Goal: Information Seeking & Learning: Learn about a topic

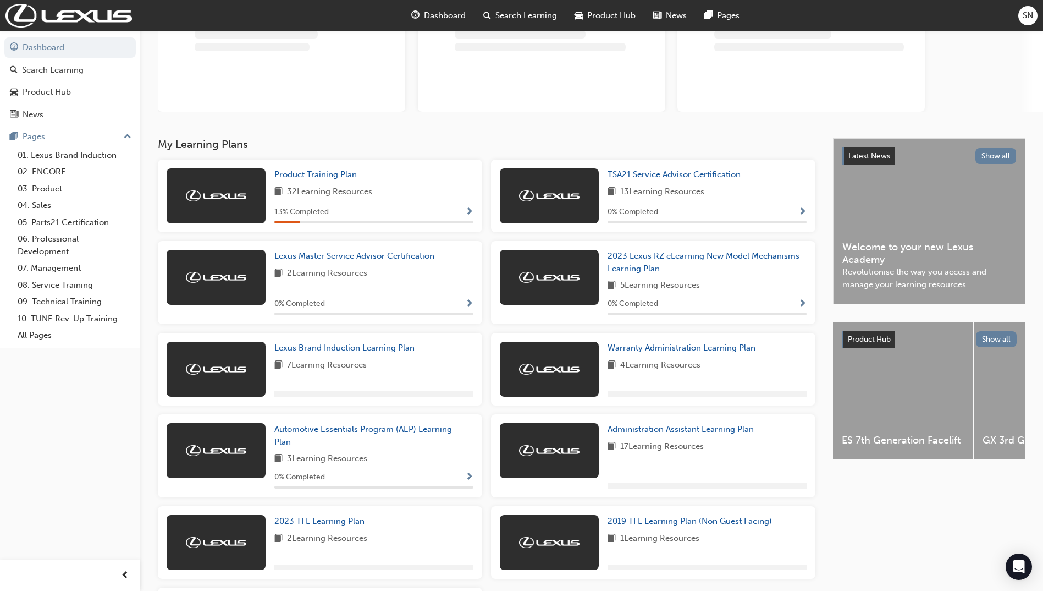
scroll to position [220, 0]
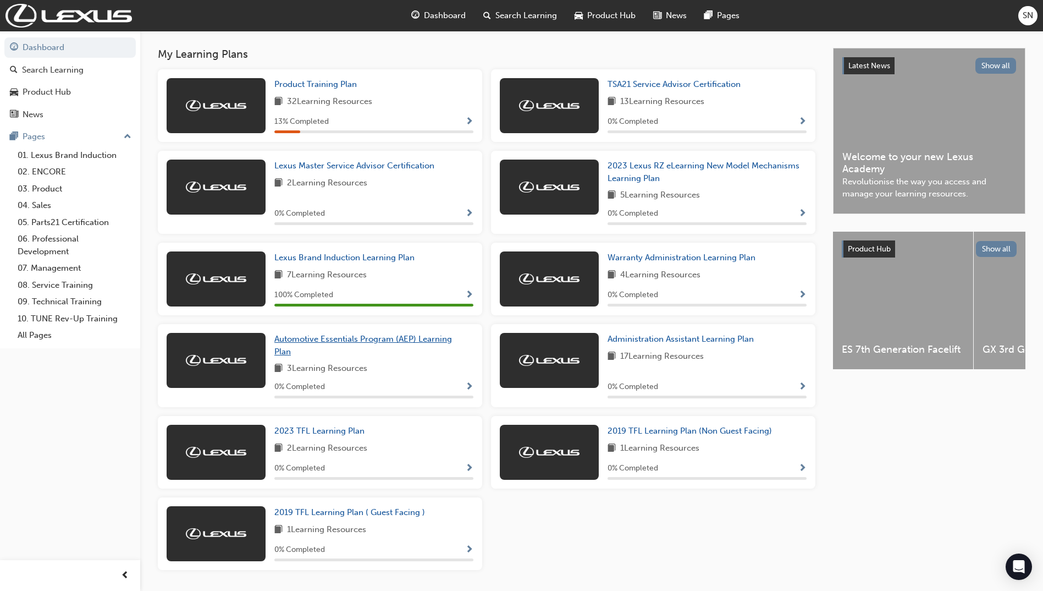
click at [425, 347] on span "Automotive Essentials Program (AEP) Learning Plan" at bounding box center [363, 345] width 178 height 23
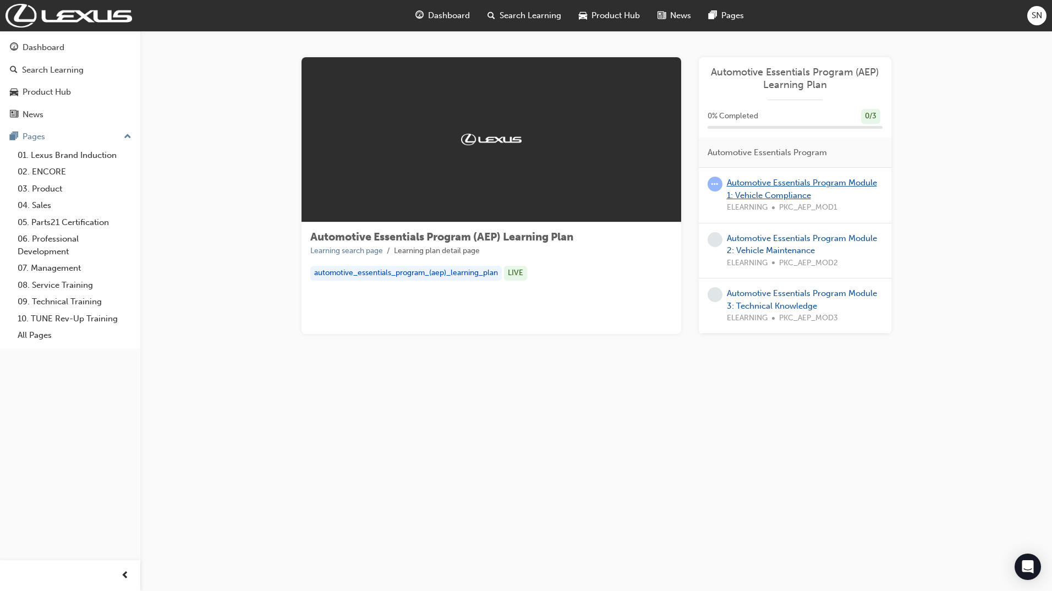
click at [833, 179] on link "Automotive Essentials Program Module 1: Vehicle Compliance" at bounding box center [802, 189] width 150 height 23
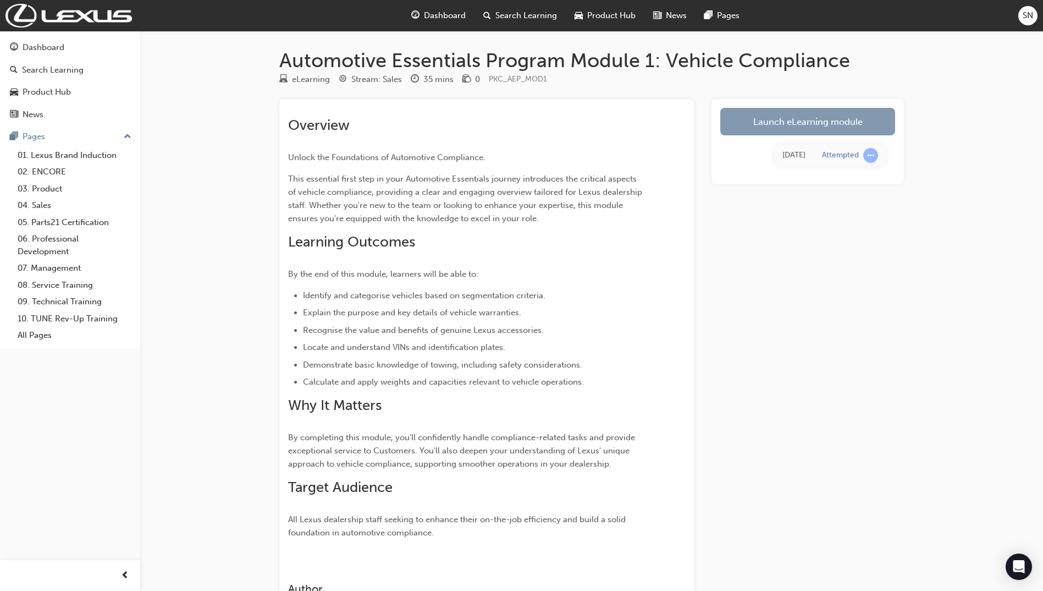
click at [787, 119] on link "Launch eLearning module" at bounding box center [808, 122] width 175 height 28
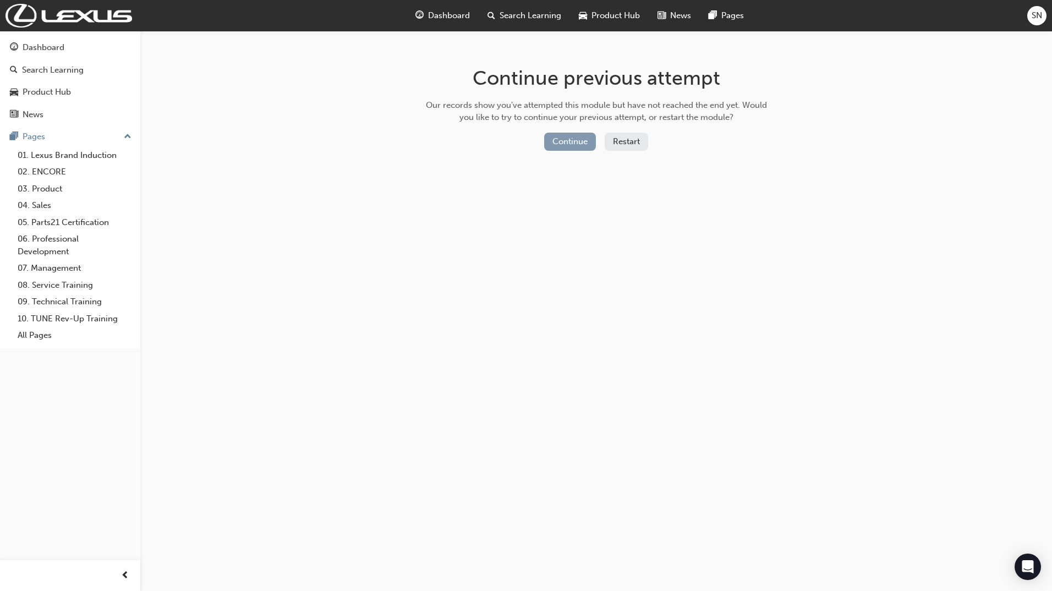
click at [556, 138] on button "Continue" at bounding box center [570, 142] width 52 height 18
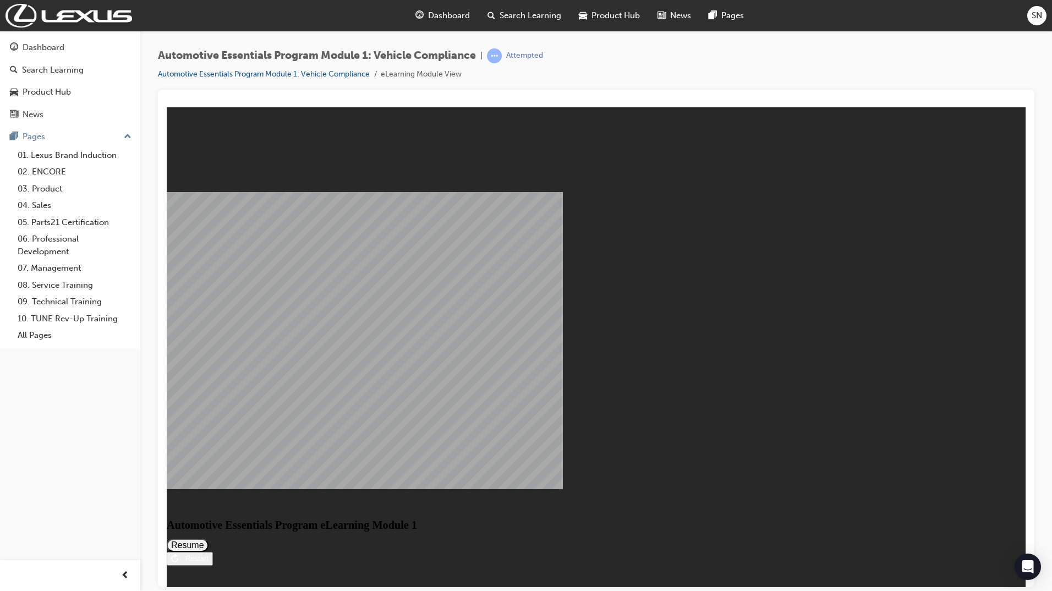
click at [208, 538] on button "Resume" at bounding box center [188, 544] width 42 height 13
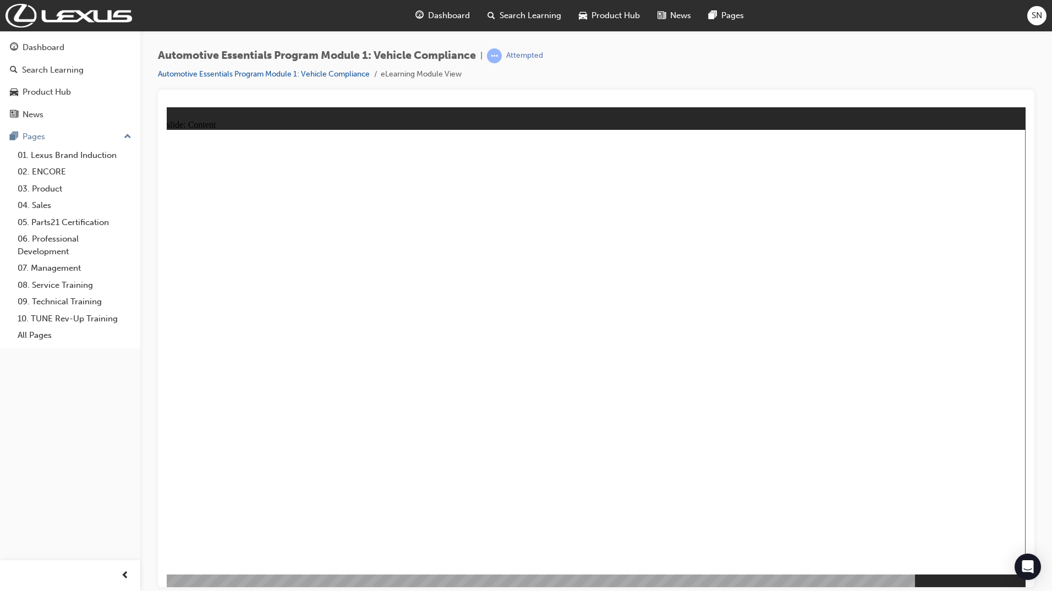
drag, startPoint x: 1037, startPoint y: 376, endPoint x: 1027, endPoint y: 375, distance: 10.5
click at [1037, 376] on div "Automotive Essentials Program Module 1: Vehicle Compliance | Attempted Automoti…" at bounding box center [595, 297] width 911 height 532
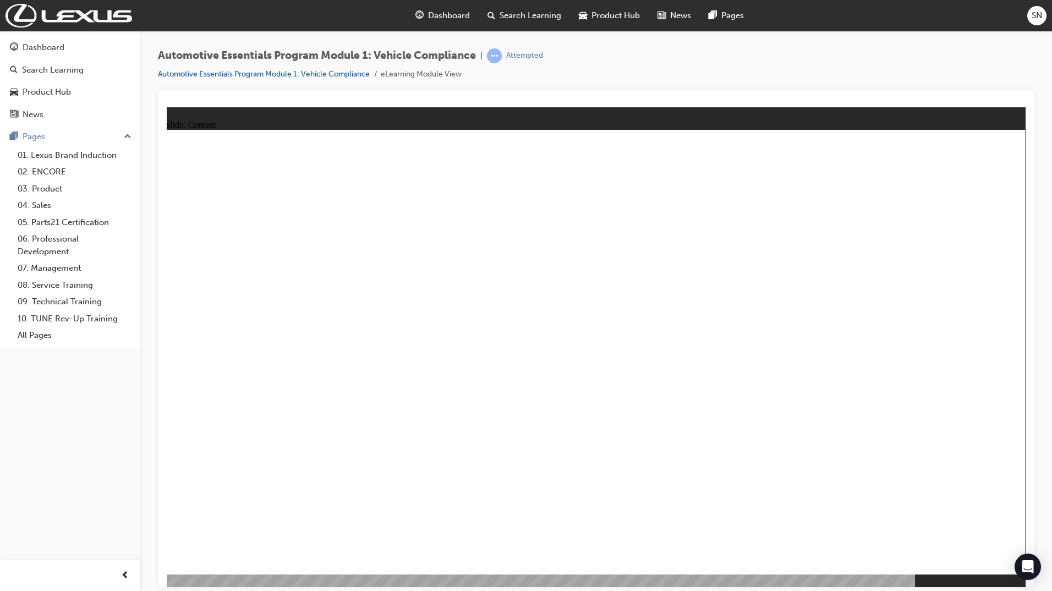
drag, startPoint x: 921, startPoint y: 508, endPoint x: 964, endPoint y: 521, distance: 44.7
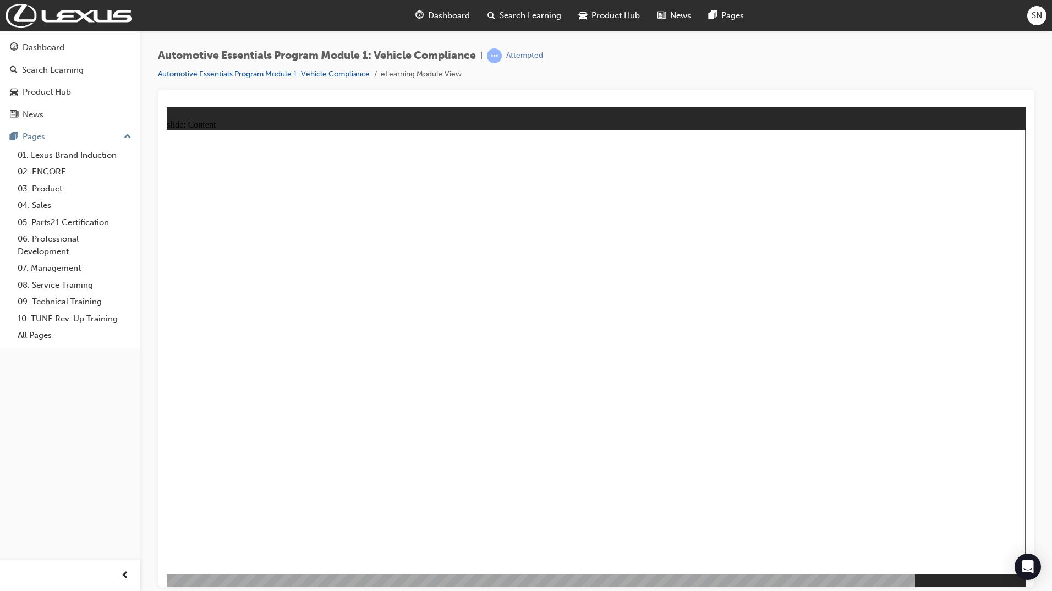
drag, startPoint x: 971, startPoint y: 393, endPoint x: 951, endPoint y: 323, distance: 73.4
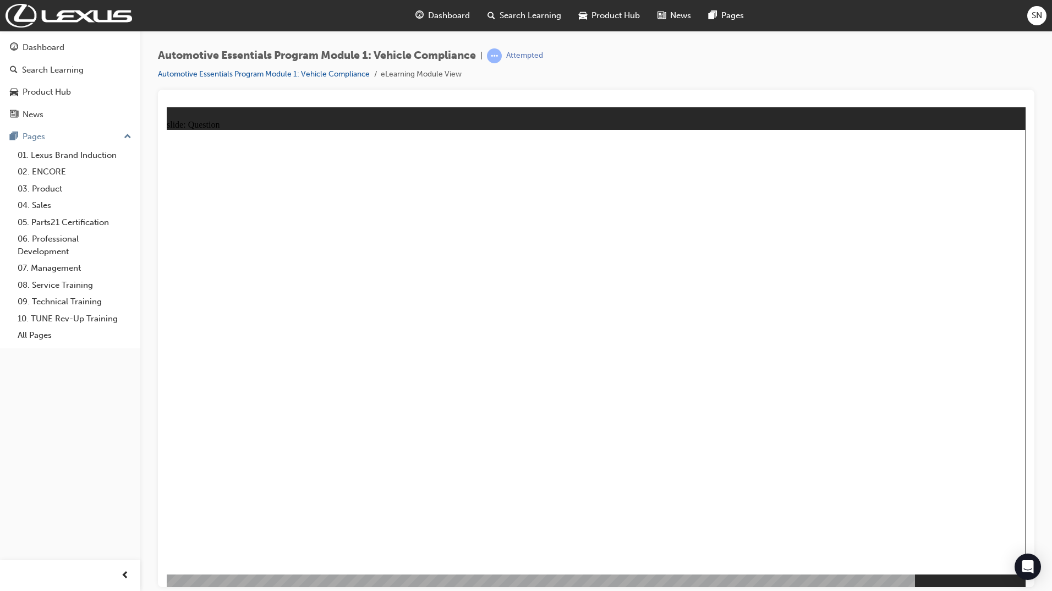
radio input "true"
drag, startPoint x: 622, startPoint y: 312, endPoint x: 732, endPoint y: 294, distance: 111.4
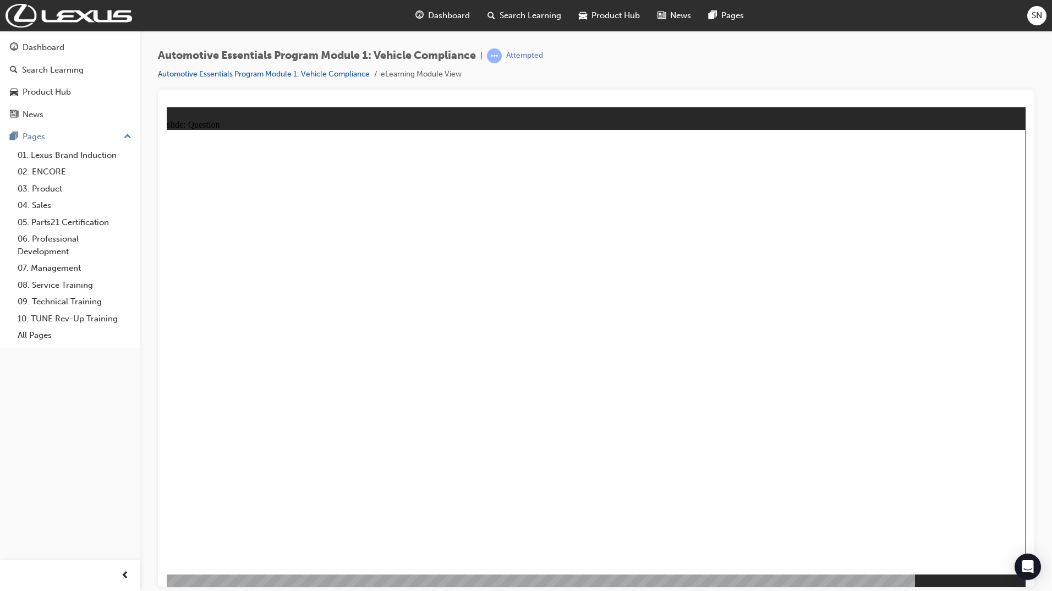
radio input "true"
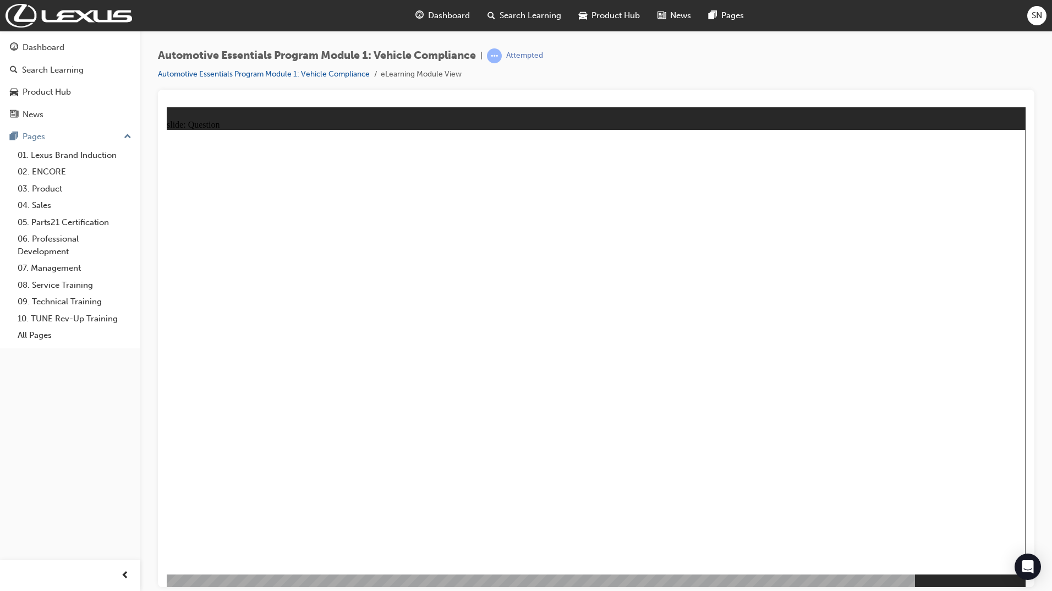
radio input "true"
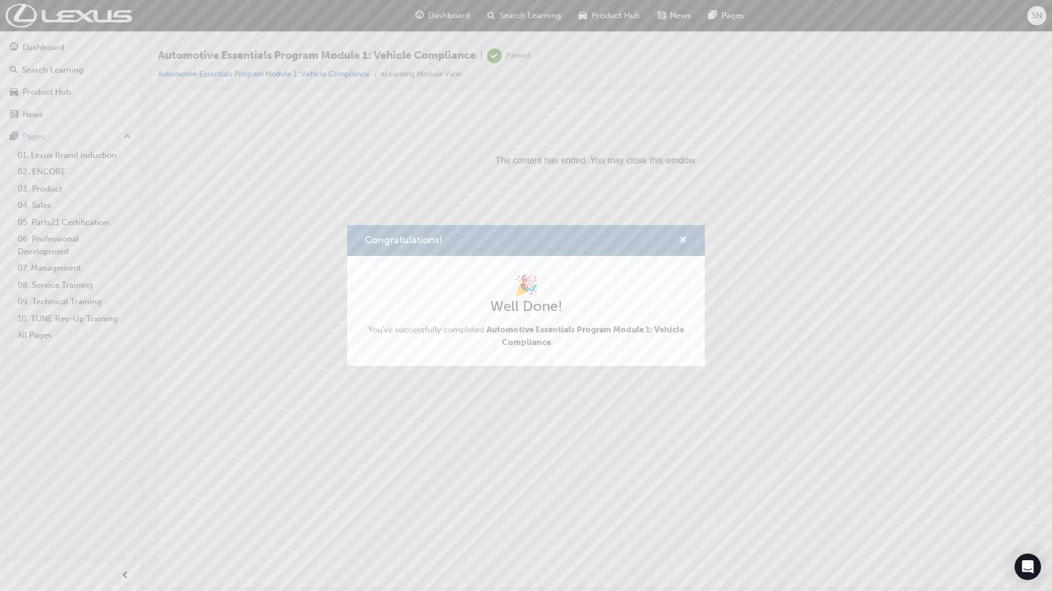
click at [682, 245] on span "cross-icon" at bounding box center [683, 241] width 8 height 10
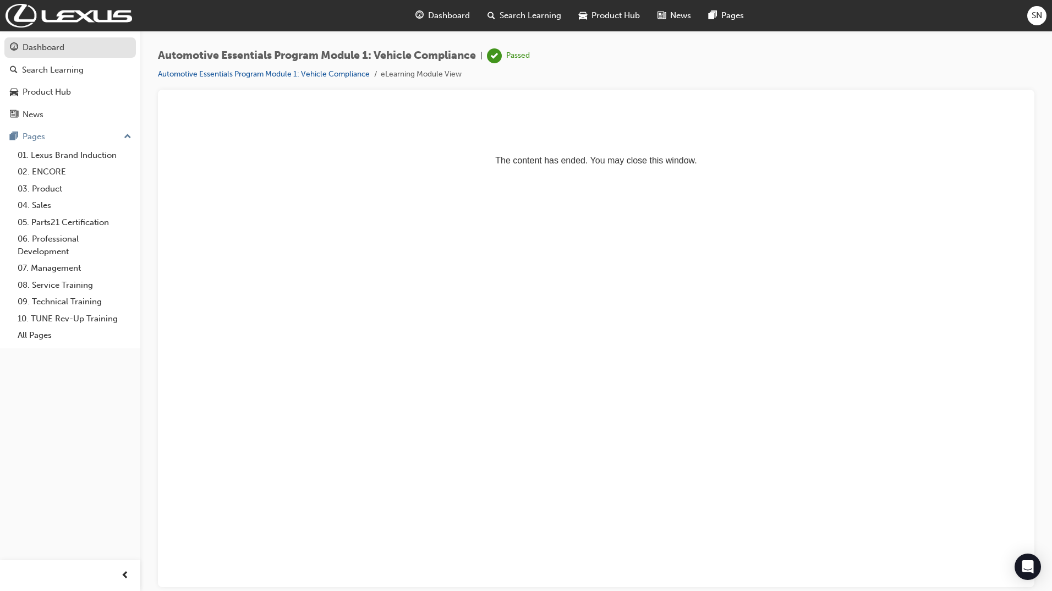
click at [56, 46] on div "Dashboard" at bounding box center [44, 47] width 42 height 13
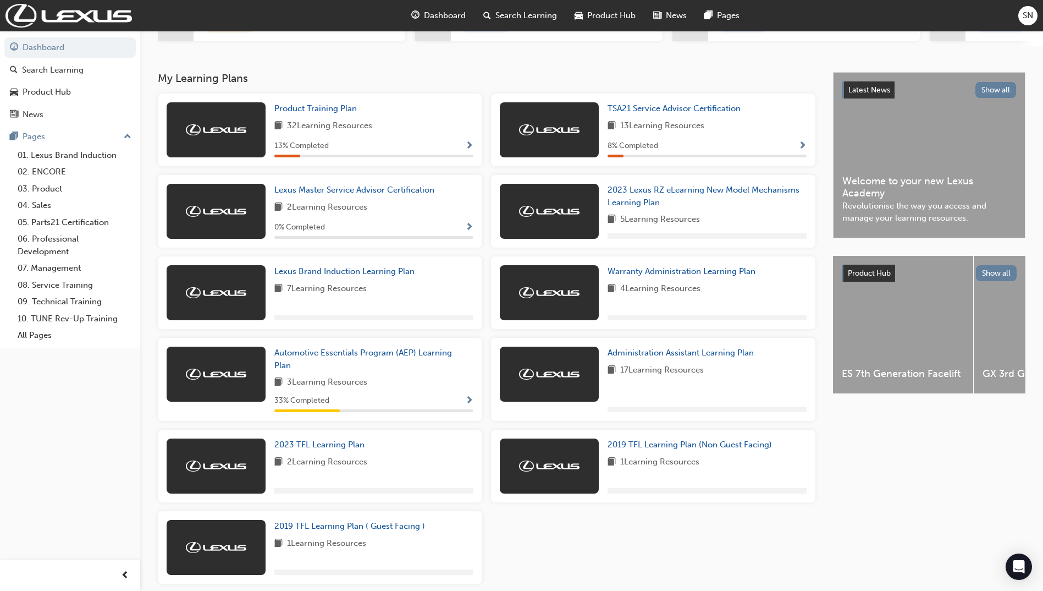
scroll to position [220, 0]
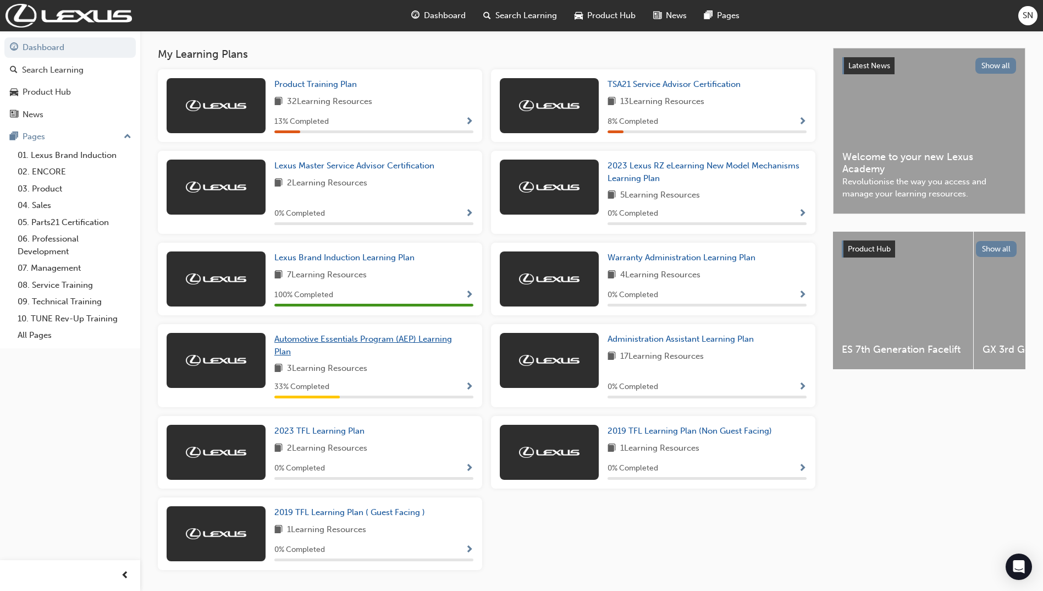
click at [442, 342] on span "Automotive Essentials Program (AEP) Learning Plan" at bounding box center [363, 345] width 178 height 23
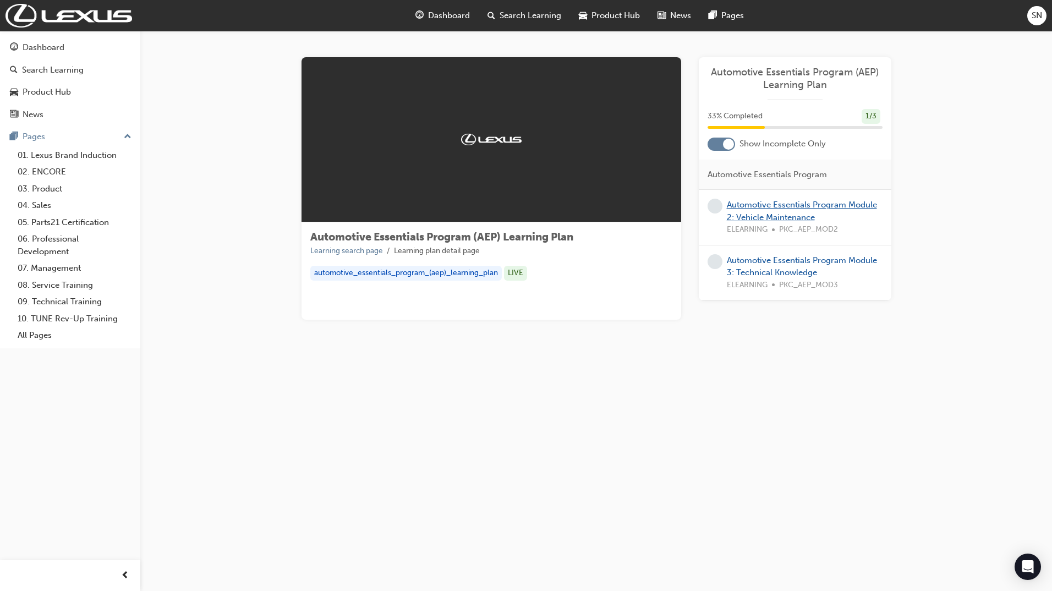
click at [783, 212] on link "Automotive Essentials Program Module 2: Vehicle Maintenance" at bounding box center [802, 211] width 150 height 23
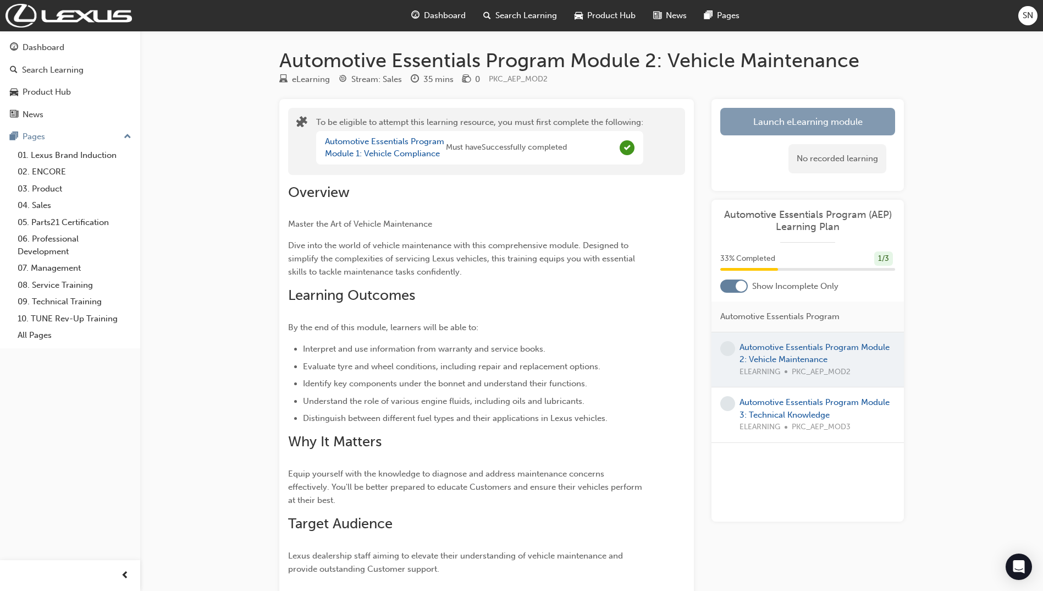
click at [778, 134] on button "Launch eLearning module" at bounding box center [808, 122] width 175 height 28
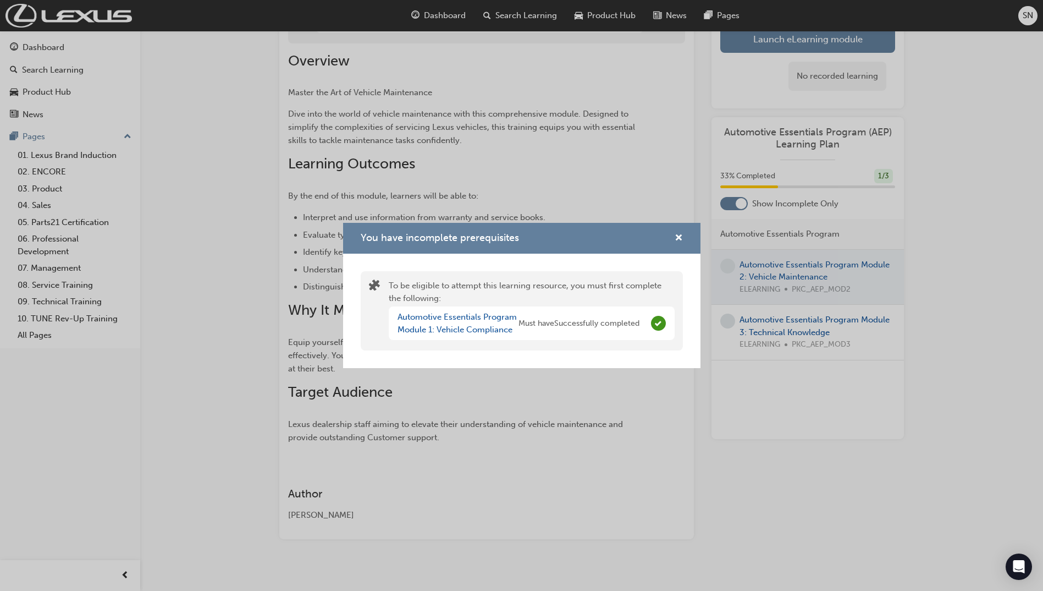
scroll to position [142, 0]
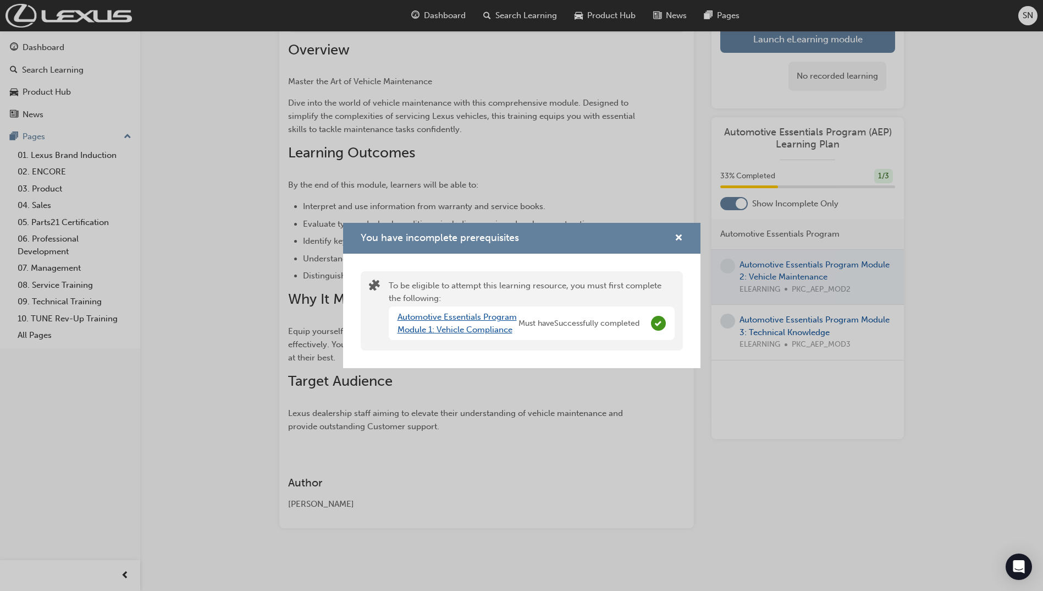
click at [471, 318] on link "Automotive Essentials Program Module 1: Vehicle Compliance" at bounding box center [457, 323] width 119 height 23
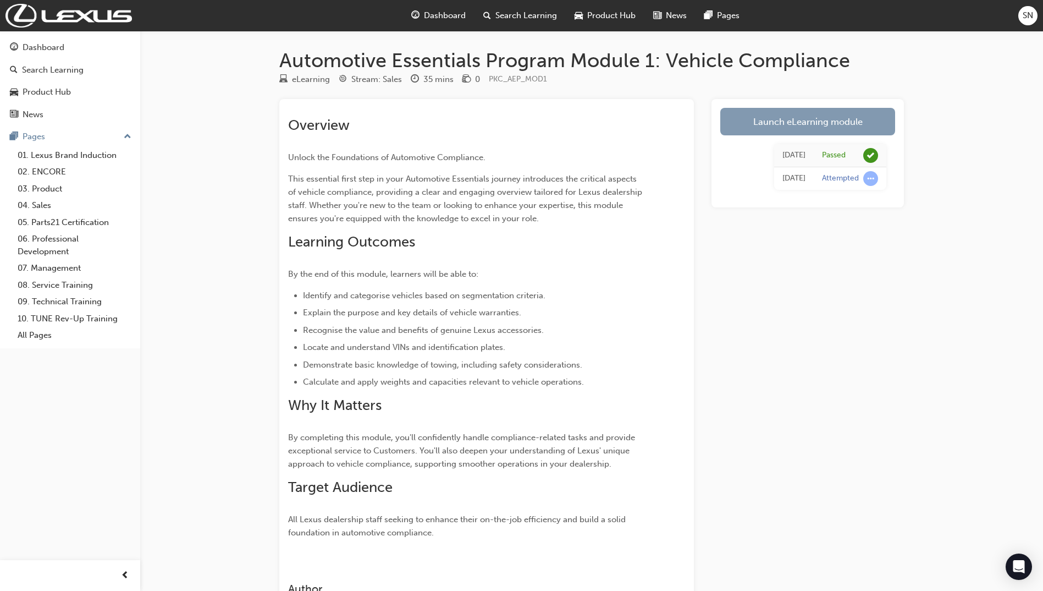
click at [810, 123] on link "Launch eLearning module" at bounding box center [808, 122] width 175 height 28
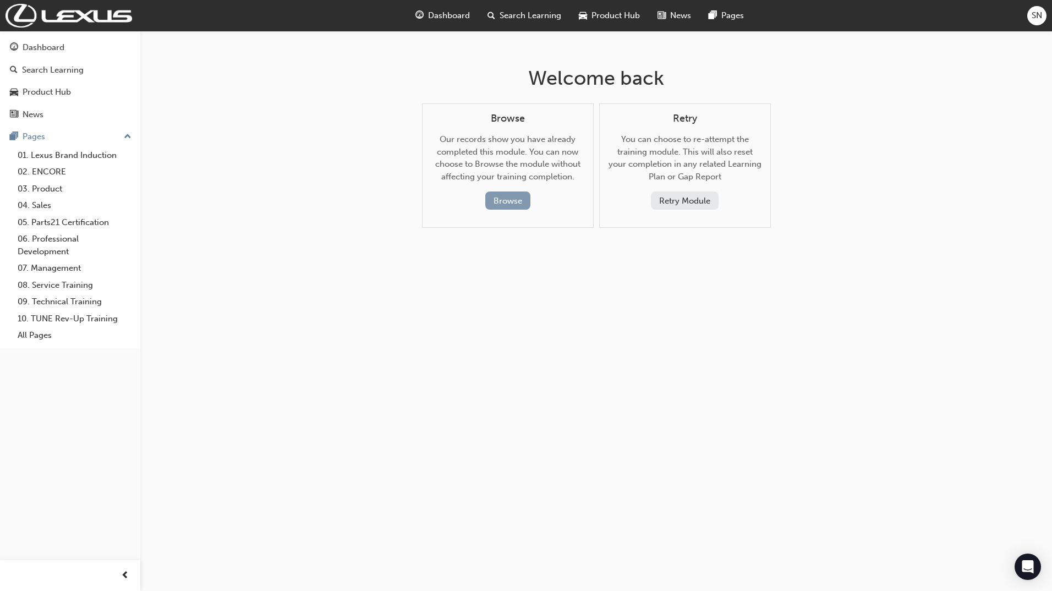
click at [507, 199] on button "Browse" at bounding box center [507, 200] width 45 height 18
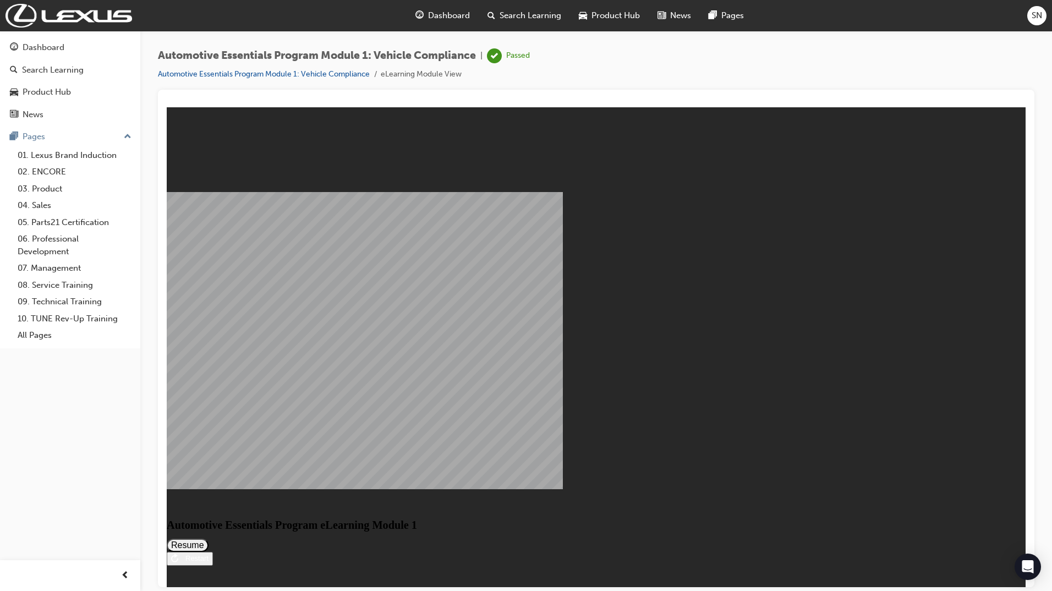
click at [421, 21] on span "guage-icon" at bounding box center [419, 16] width 8 height 14
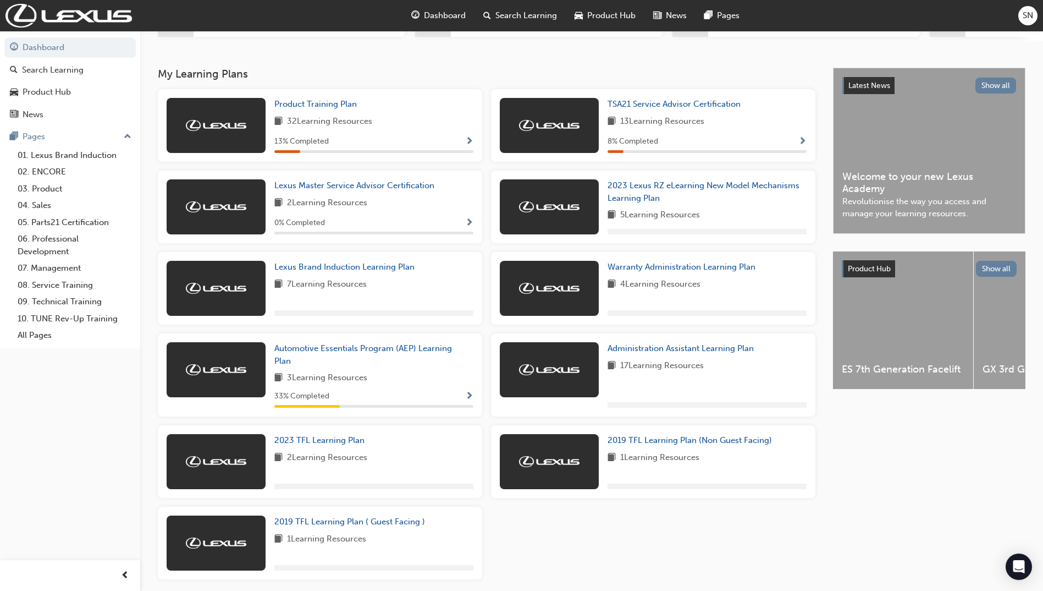
scroll to position [220, 0]
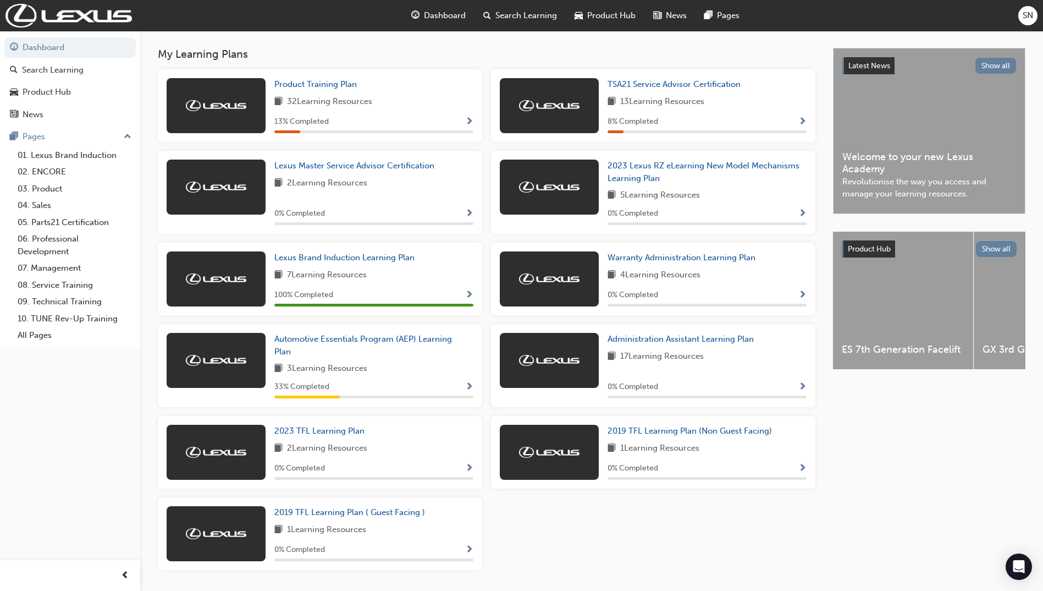
click at [411, 386] on div "33 % Completed" at bounding box center [373, 387] width 199 height 14
click at [340, 376] on span "3 Learning Resources" at bounding box center [327, 369] width 80 height 14
click at [344, 367] on span "3 Learning Resources" at bounding box center [327, 369] width 80 height 14
click at [359, 345] on span "Automotive Essentials Program (AEP) Learning Plan" at bounding box center [363, 345] width 178 height 23
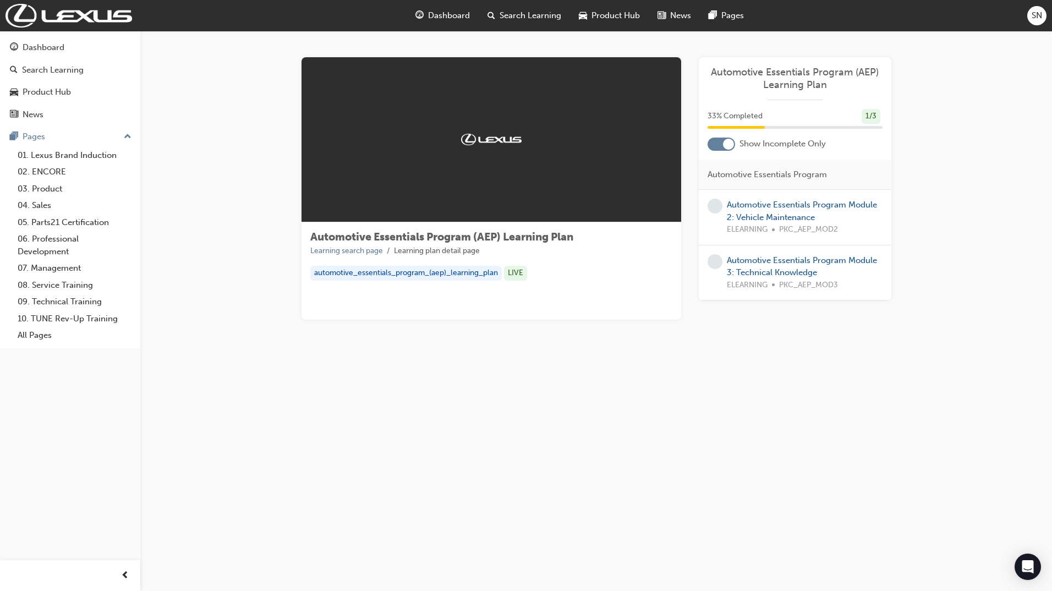
click at [771, 211] on div "Automotive Essentials Program Module 2: Vehicle Maintenance ELEARNING PKC_AEP_M…" at bounding box center [805, 217] width 156 height 37
click at [777, 204] on link "Automotive Essentials Program Module 2: Vehicle Maintenance" at bounding box center [802, 211] width 150 height 23
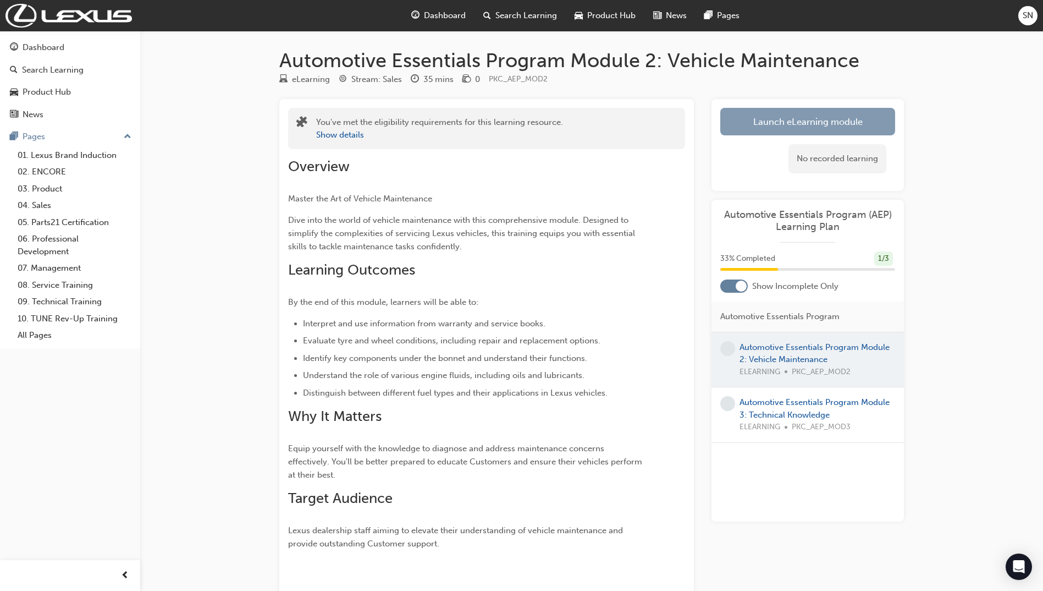
click at [808, 122] on link "Launch eLearning module" at bounding box center [808, 122] width 175 height 28
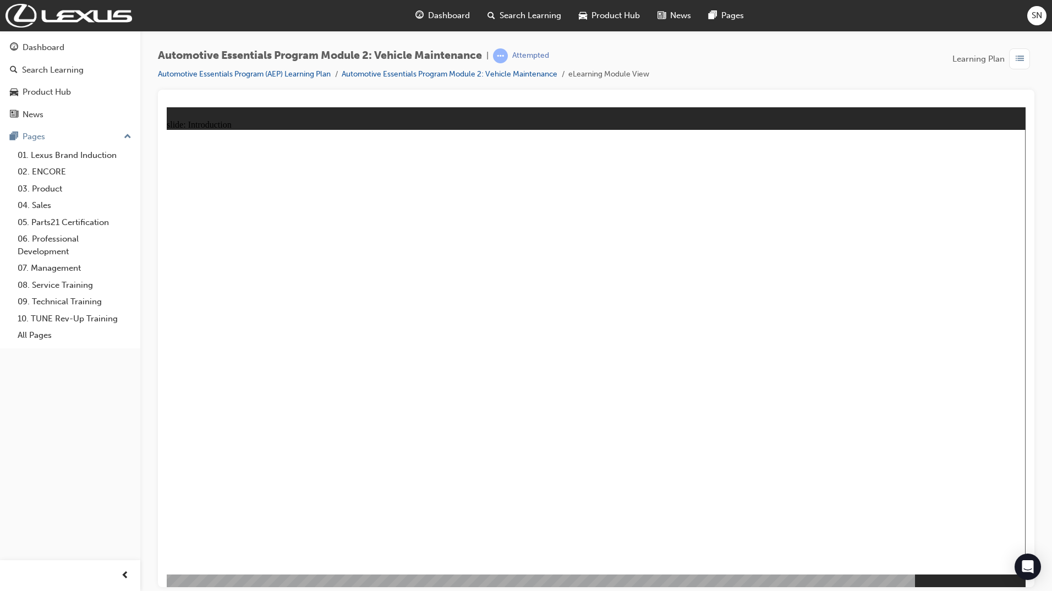
drag, startPoint x: 982, startPoint y: 156, endPoint x: 999, endPoint y: 183, distance: 31.9
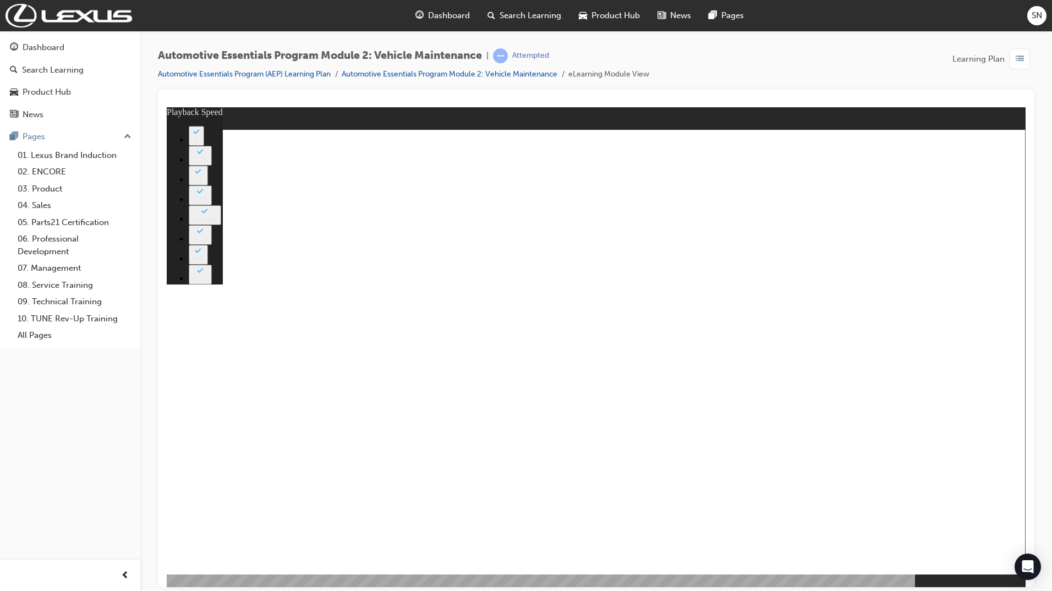
type input "33"
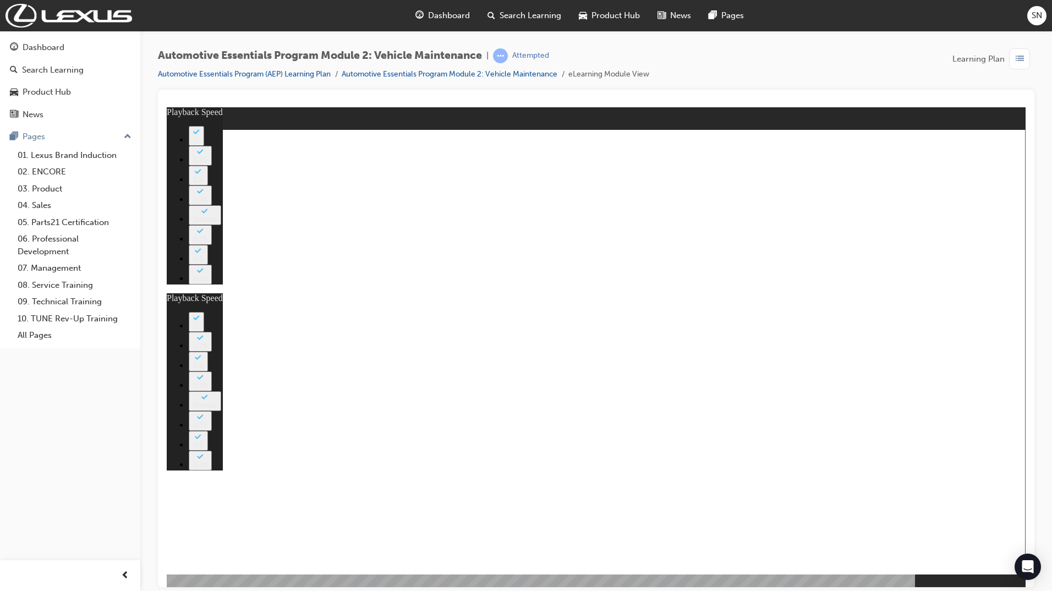
type input "35"
type input "33"
type input "35"
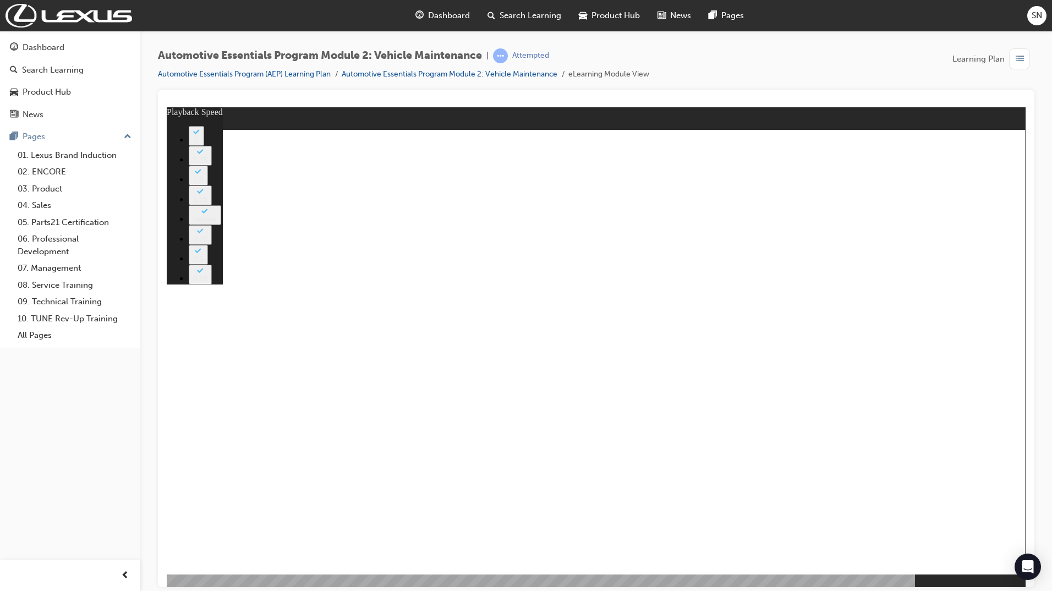
type input "8"
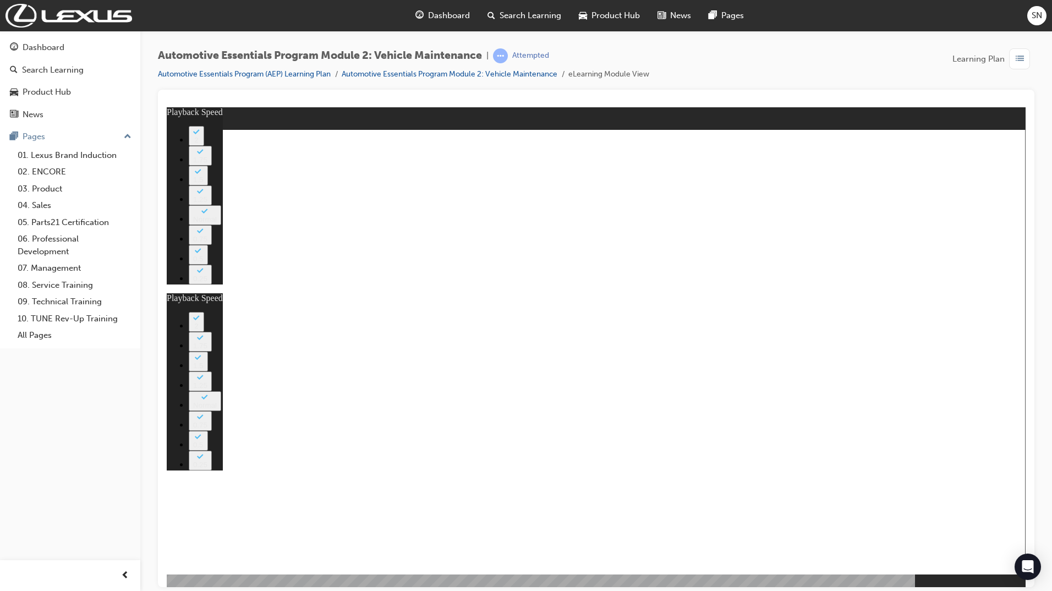
type input "27"
type input "8"
type input "27"
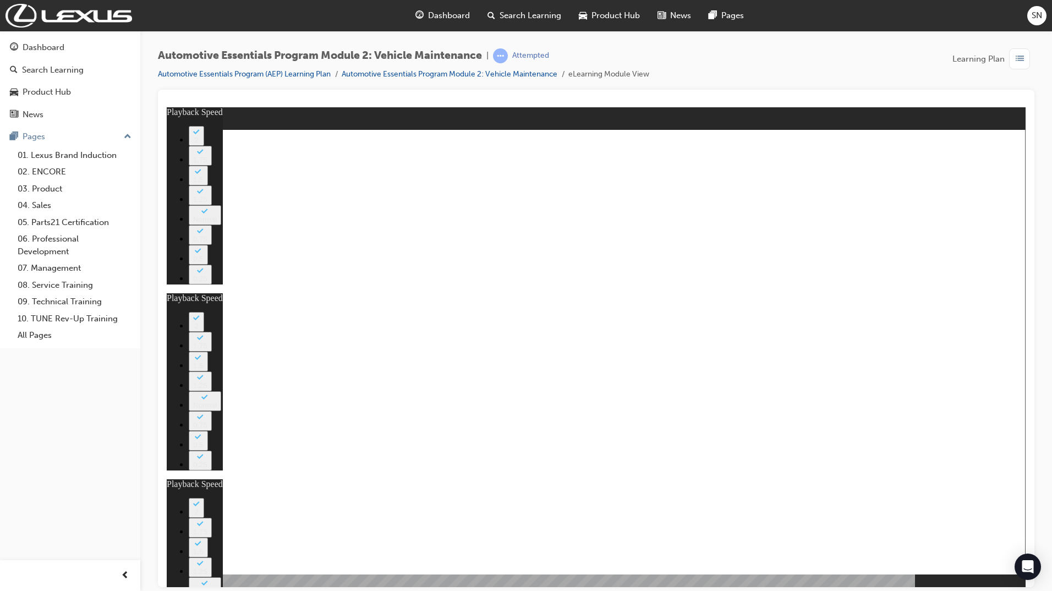
drag, startPoint x: 711, startPoint y: 490, endPoint x: 853, endPoint y: 490, distance: 142.5
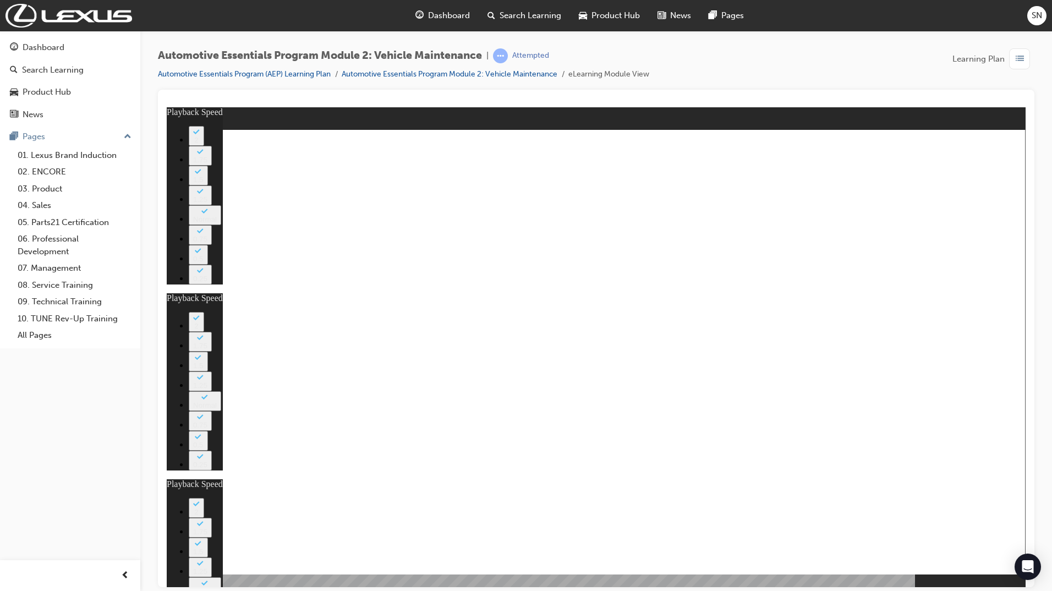
type input "12"
type input "8"
type input "27"
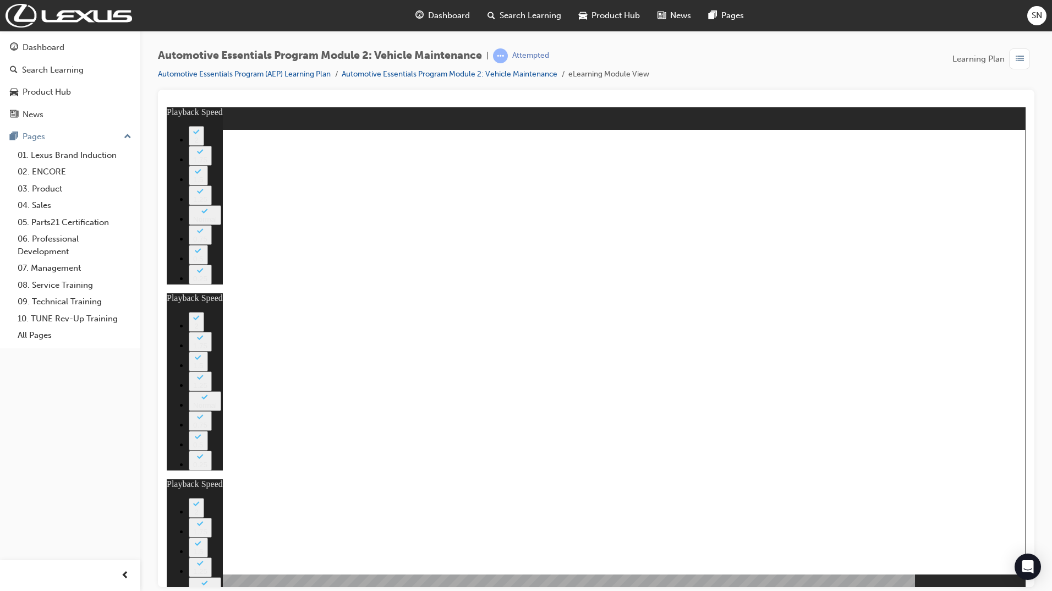
type input "12"
drag, startPoint x: 671, startPoint y: 490, endPoint x: 844, endPoint y: 490, distance: 172.7
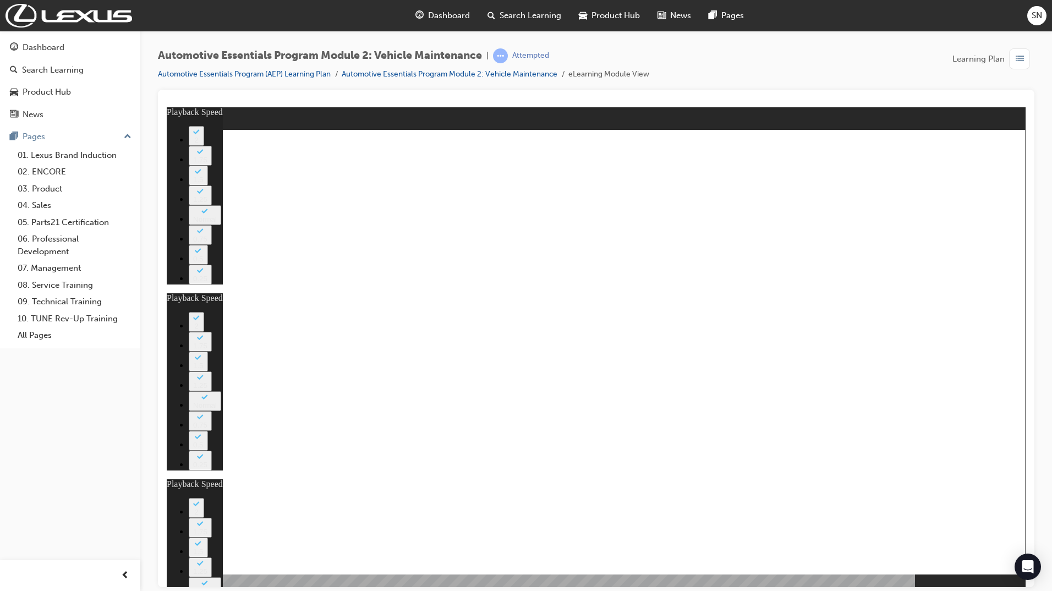
drag, startPoint x: 887, startPoint y: 127, endPoint x: 928, endPoint y: 137, distance: 42.4
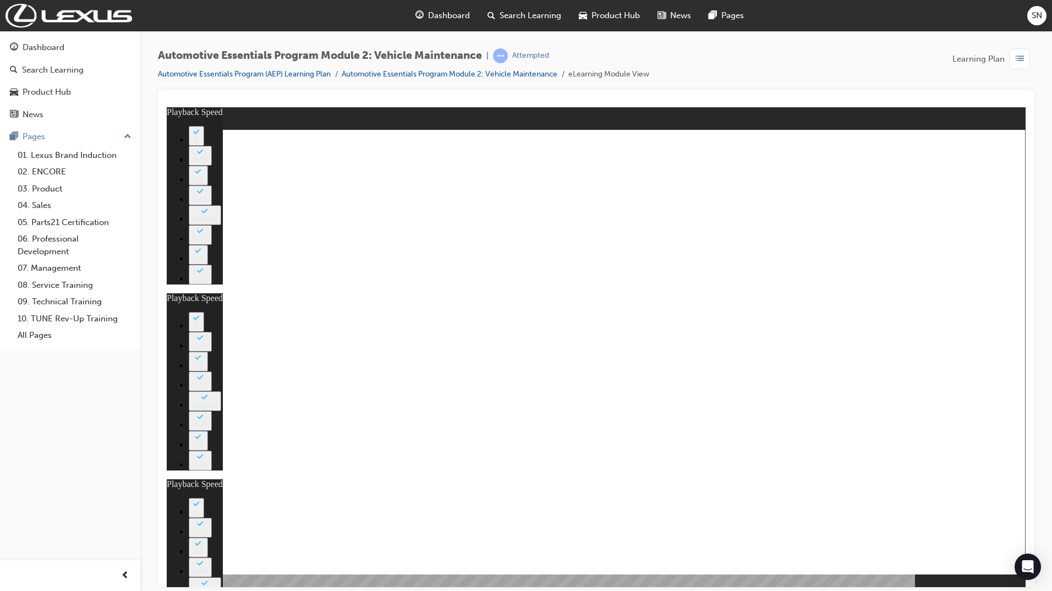
drag, startPoint x: 773, startPoint y: 492, endPoint x: 788, endPoint y: 492, distance: 14.9
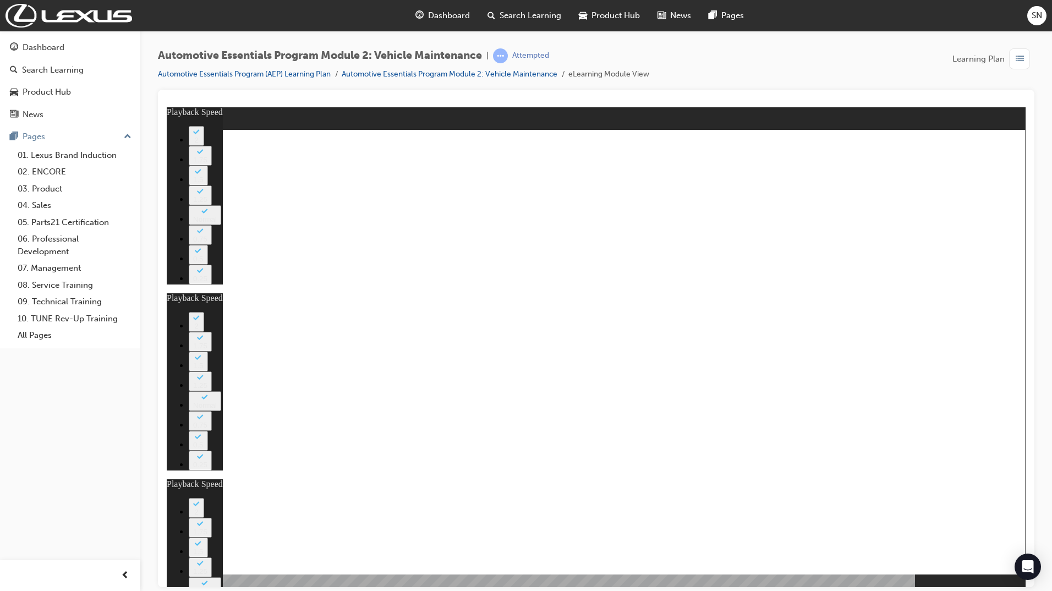
drag, startPoint x: 660, startPoint y: 435, endPoint x: 623, endPoint y: 421, distance: 39.1
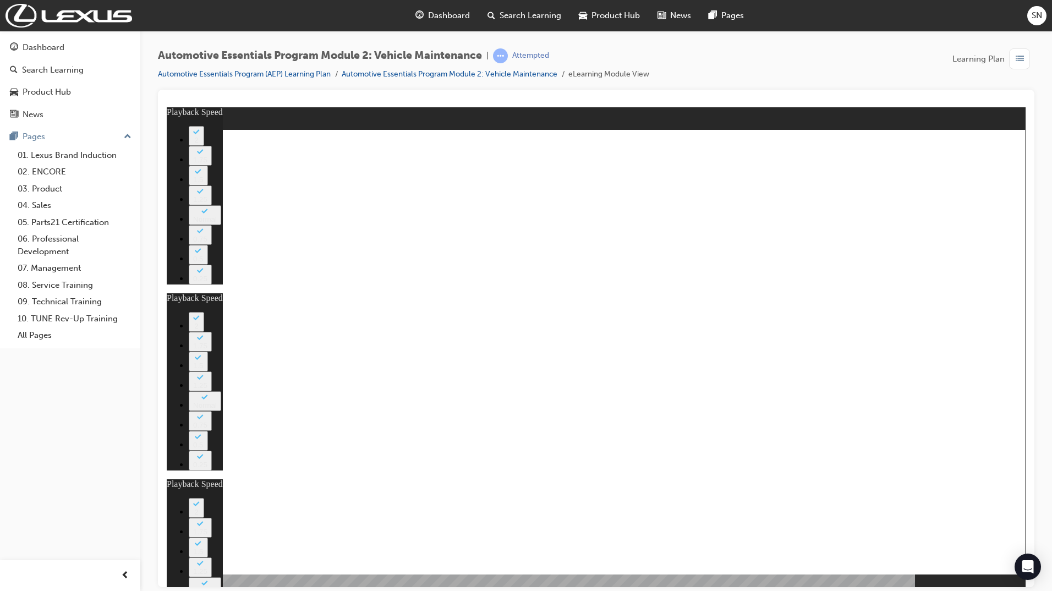
drag, startPoint x: 1021, startPoint y: 248, endPoint x: 825, endPoint y: 195, distance: 204.0
drag, startPoint x: 776, startPoint y: 177, endPoint x: 764, endPoint y: 182, distance: 12.6
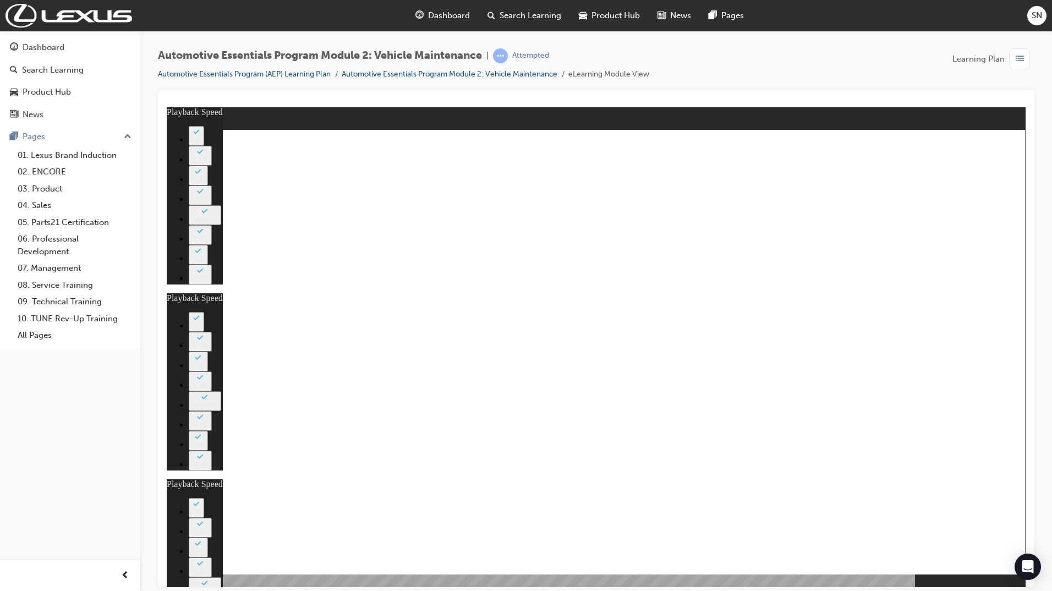
type input "56"
type input "8"
type input "27"
type input "12"
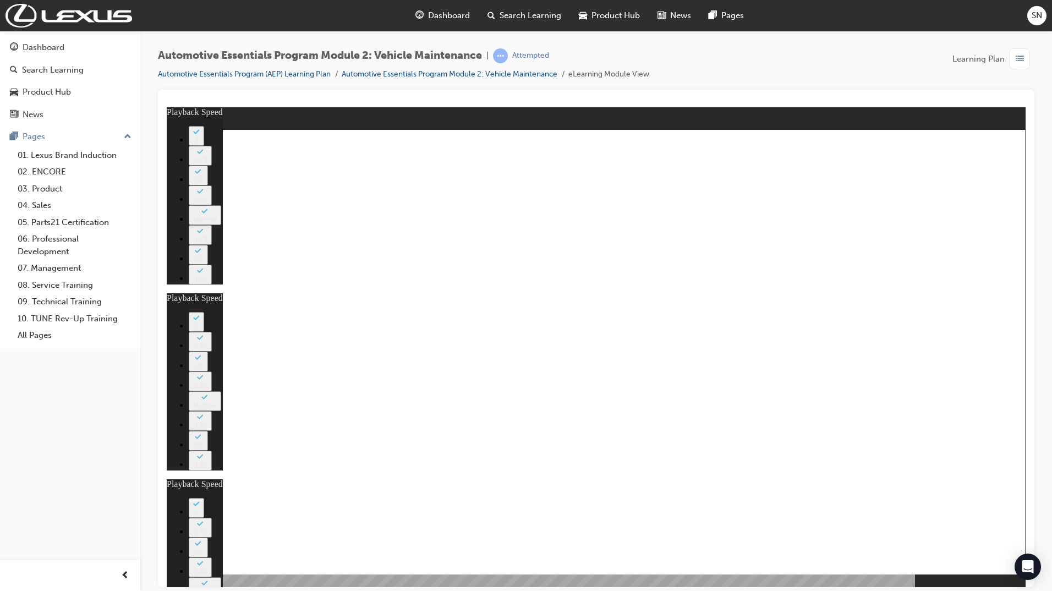
type input "13"
type input "8"
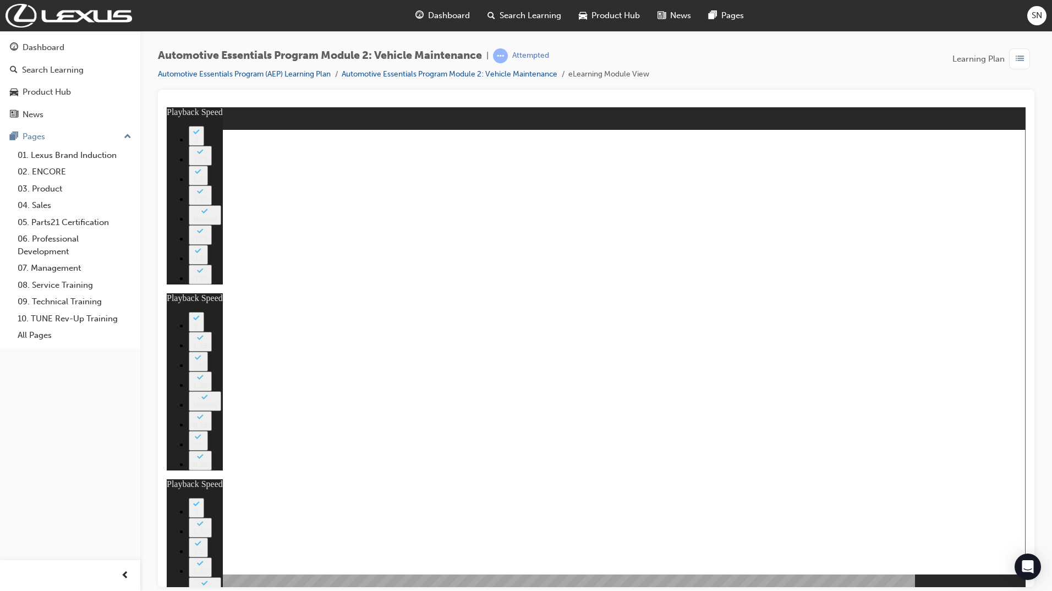
type input "27"
type input "12"
type input "56"
type input "13"
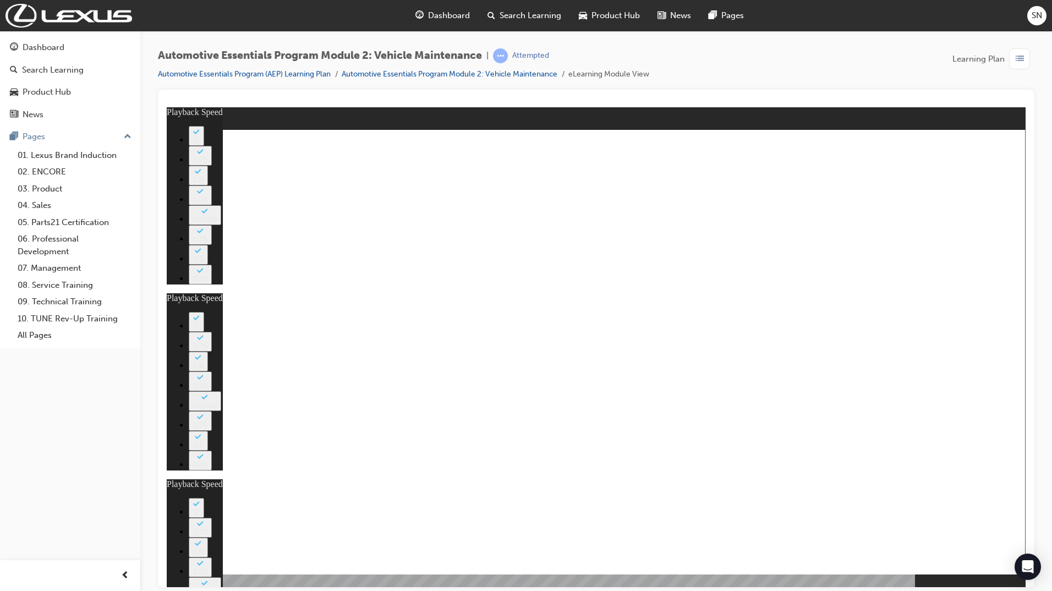
type input "8"
type input "27"
type input "12"
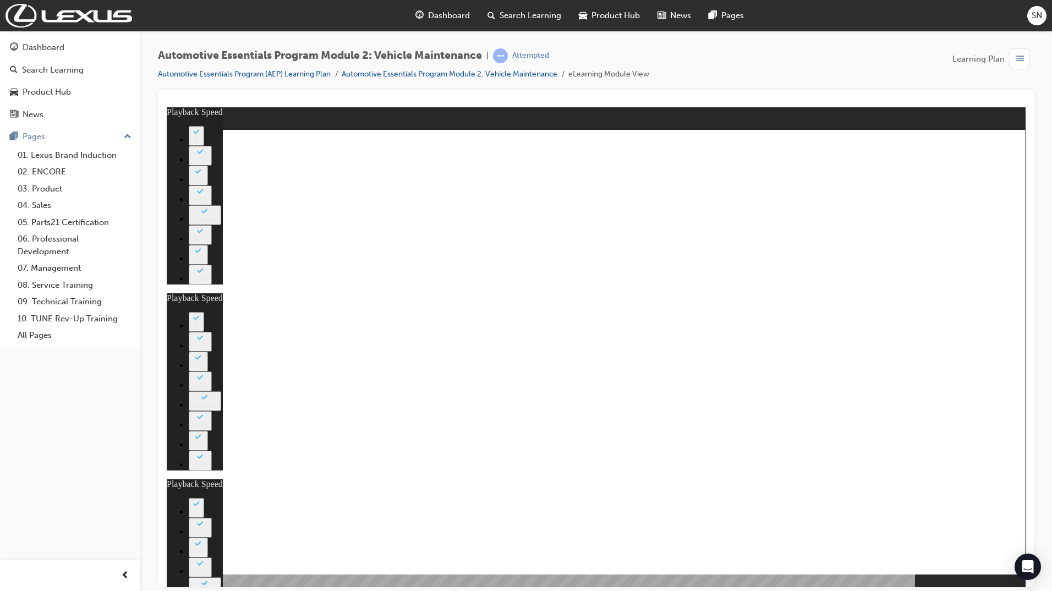
type input "56"
type input "13"
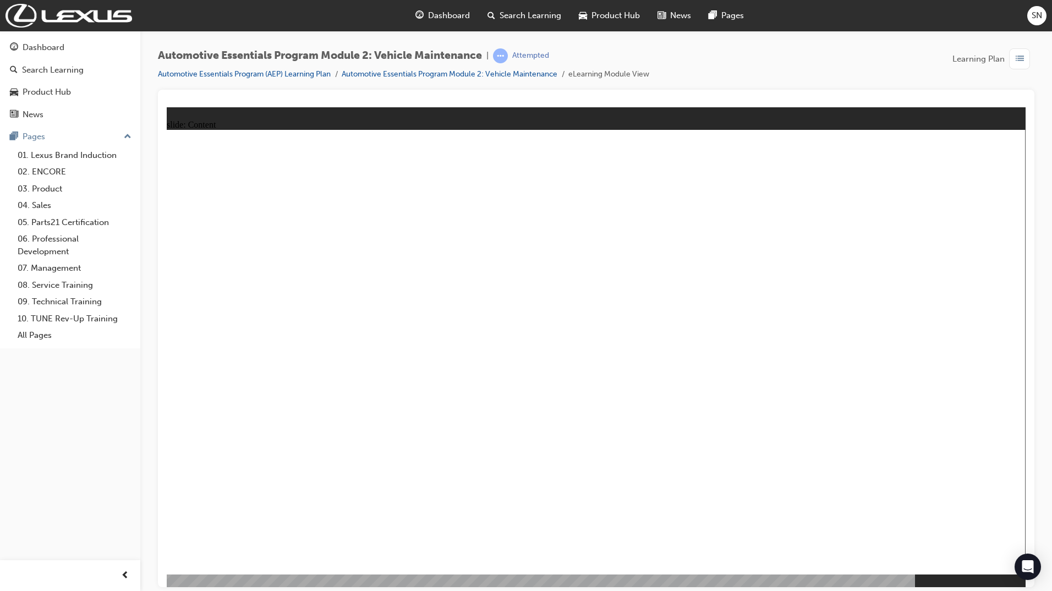
radio input "true"
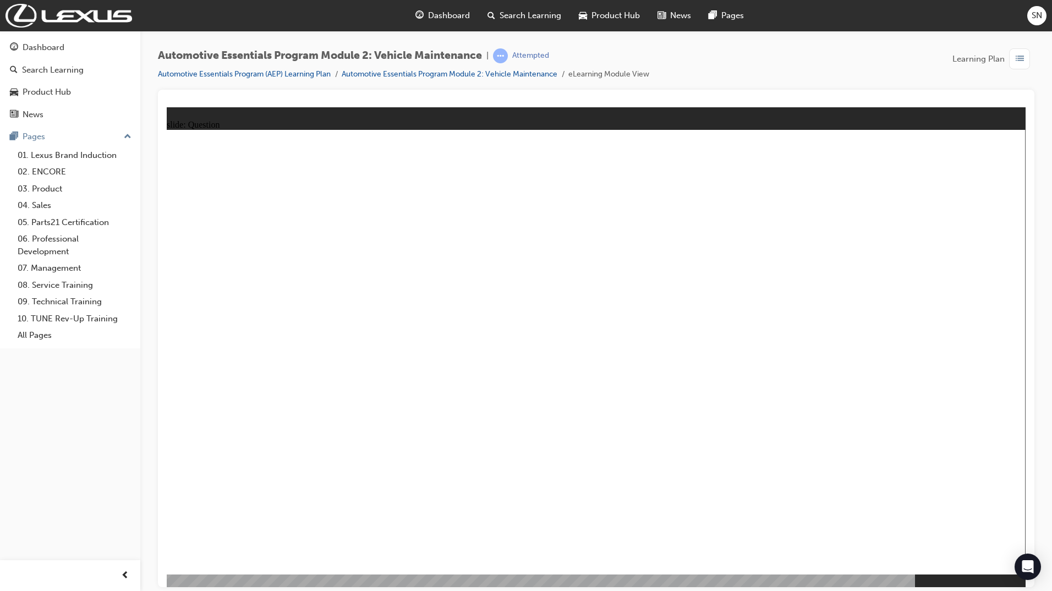
radio input "true"
